Goal: Task Accomplishment & Management: Use online tool/utility

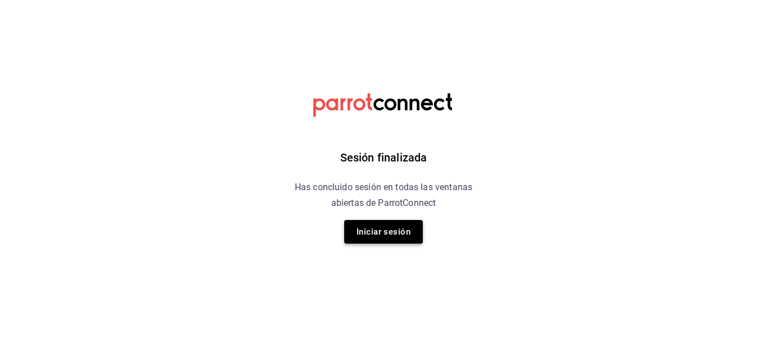
click at [380, 225] on button "Iniciar sesión" at bounding box center [383, 232] width 79 height 24
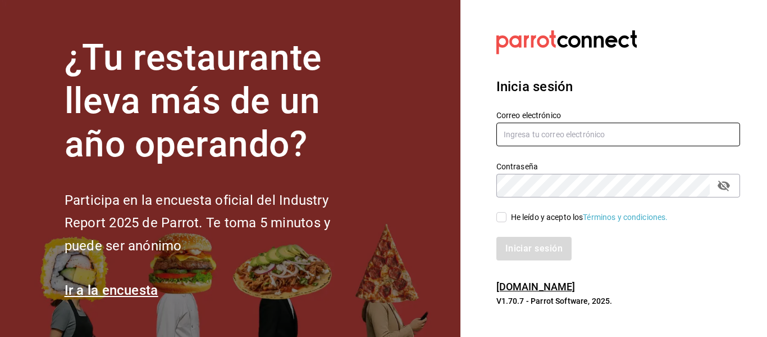
type input "animal.puebla@grupocosteno.com"
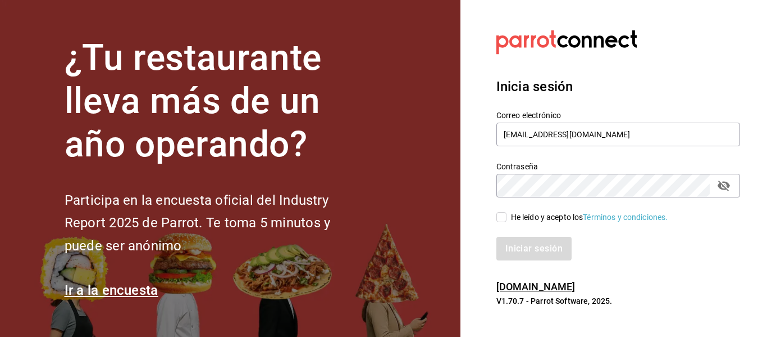
click at [503, 219] on input "He leído y acepto los Términos y condiciones." at bounding box center [502, 217] width 10 height 10
checkbox input "true"
click at [532, 251] on button "Iniciar sesión" at bounding box center [535, 249] width 76 height 24
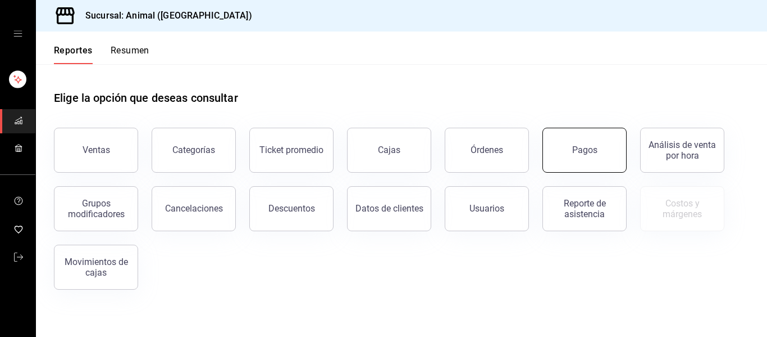
click at [569, 156] on button "Pagos" at bounding box center [585, 150] width 84 height 45
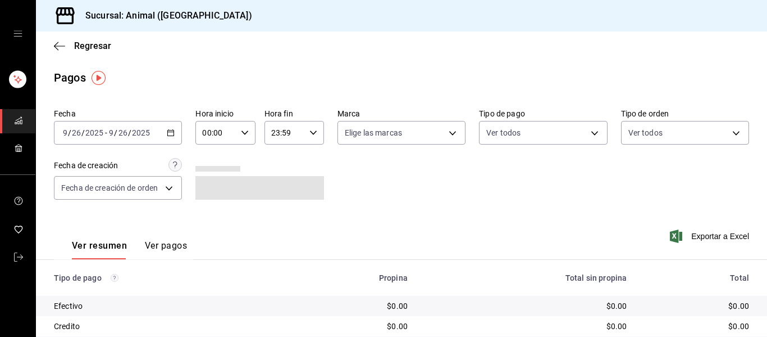
click at [243, 129] on icon "button" at bounding box center [245, 133] width 8 height 8
click at [204, 214] on span "04" at bounding box center [209, 212] width 12 height 9
type input "04:00"
click at [444, 135] on div at bounding box center [383, 168] width 767 height 337
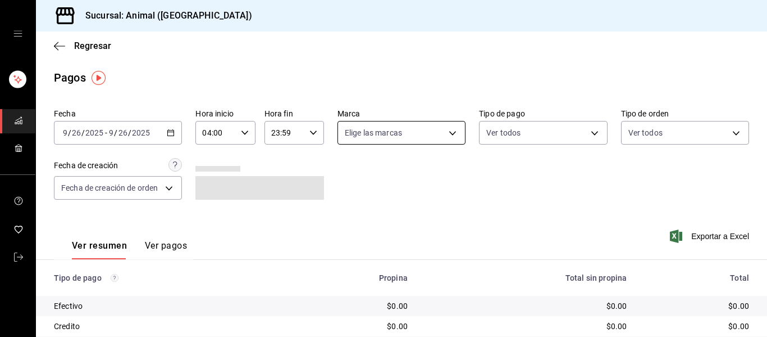
click at [446, 135] on body "Sucursal: Animal ([GEOGRAPHIC_DATA]) Regresar Pagos Fecha [DATE] [DATE] - [DATE…" at bounding box center [383, 168] width 767 height 337
click at [428, 173] on li "Ver todas" at bounding box center [407, 174] width 144 height 33
type input "96838179-8fbb-4073-aae3-1789726318c8"
checkbox input "true"
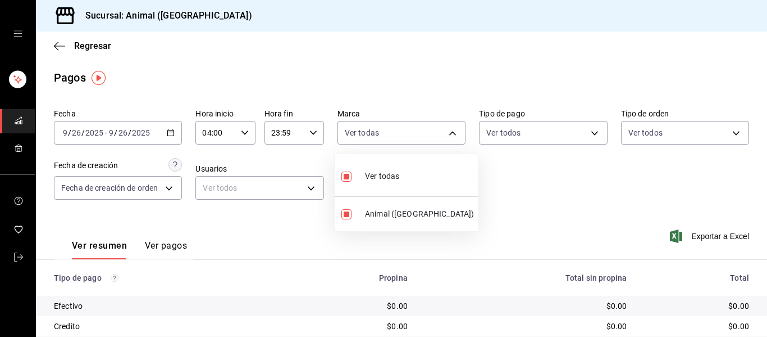
click at [490, 190] on div at bounding box center [383, 168] width 767 height 337
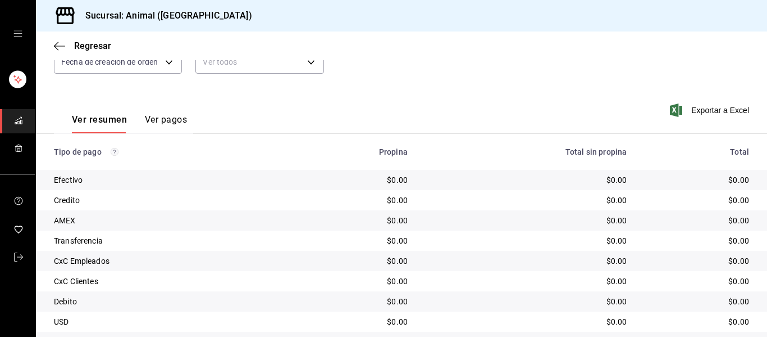
scroll to position [160, 0]
